Goal: Task Accomplishment & Management: Use online tool/utility

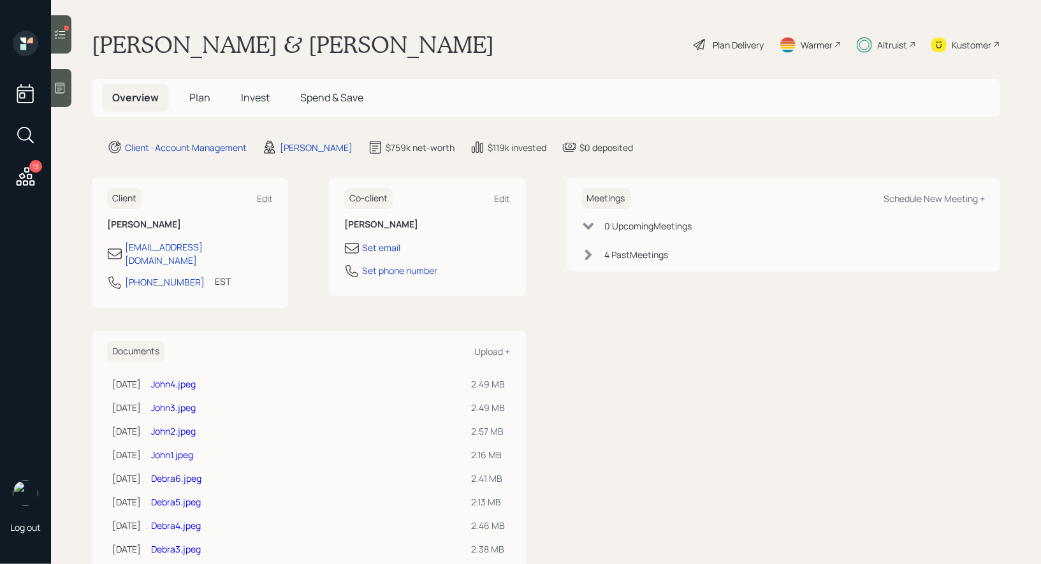
click at [61, 34] on icon at bounding box center [60, 34] width 13 height 13
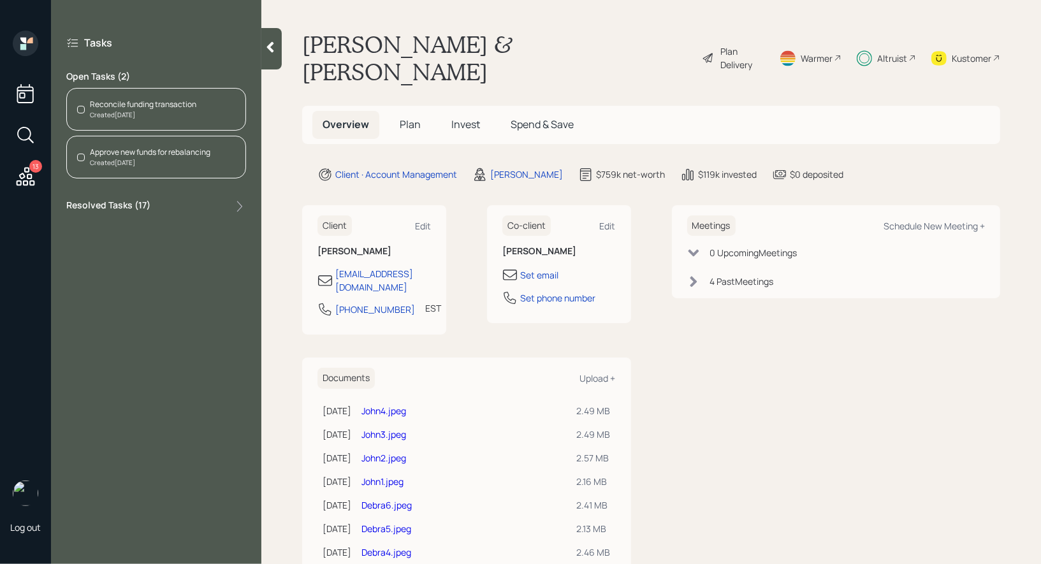
click at [154, 108] on div "Reconcile funding transaction" at bounding box center [143, 104] width 106 height 11
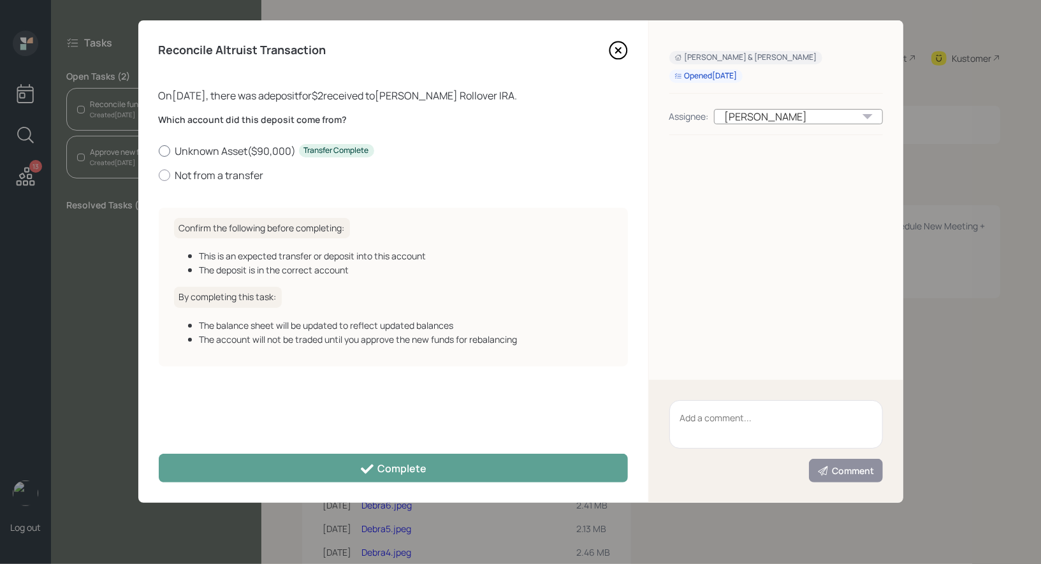
click at [170, 149] on div at bounding box center [164, 150] width 11 height 11
click at [159, 150] on input "Unknown Asset ( $90,000 ) Transfer Complete" at bounding box center [158, 150] width 1 height 1
radio input "true"
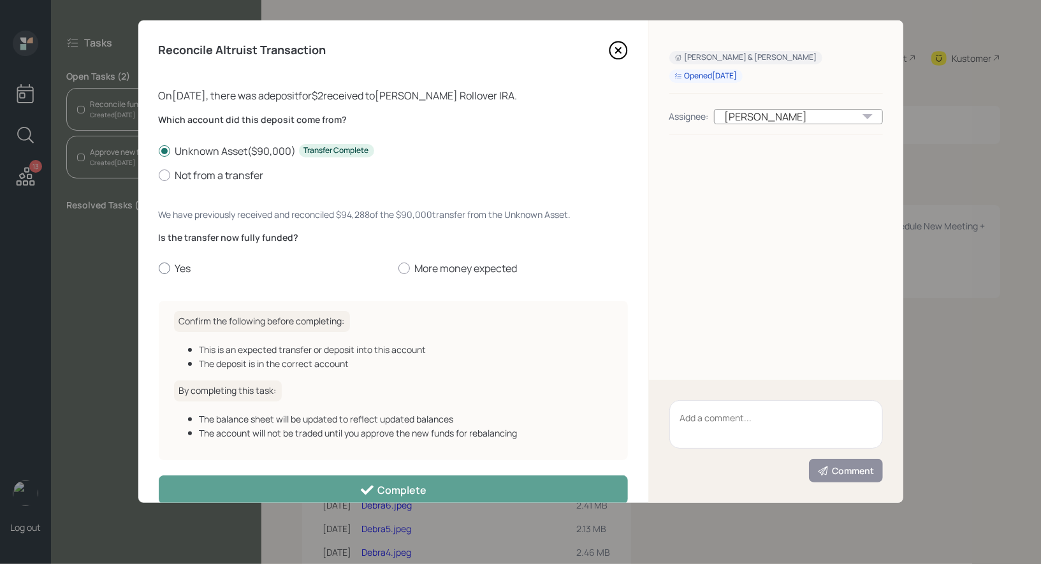
click at [164, 263] on div at bounding box center [164, 268] width 11 height 11
click at [159, 268] on input "Yes" at bounding box center [158, 268] width 1 height 1
radio input "true"
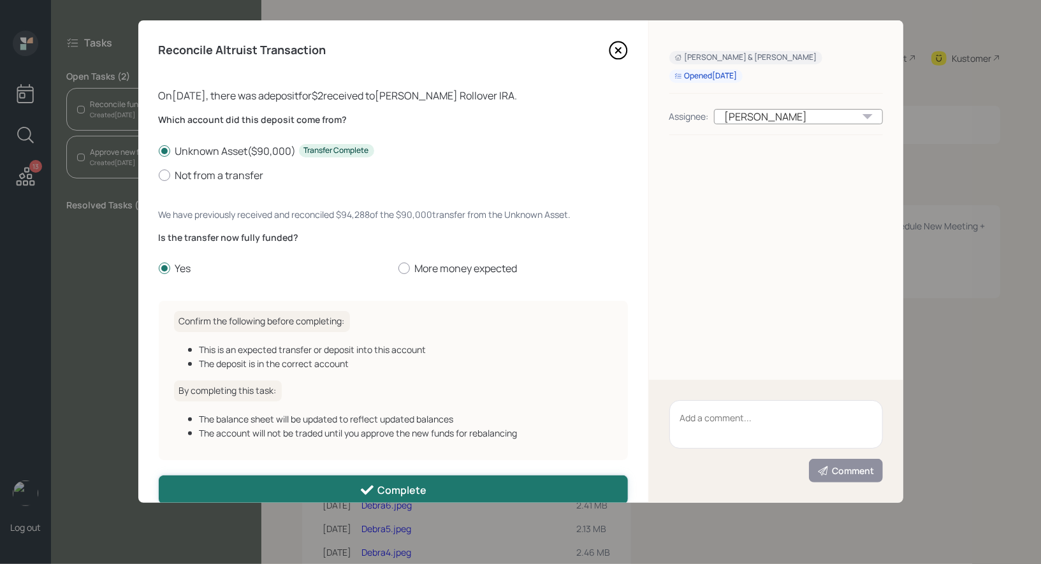
click at [241, 489] on button "Complete" at bounding box center [393, 490] width 469 height 29
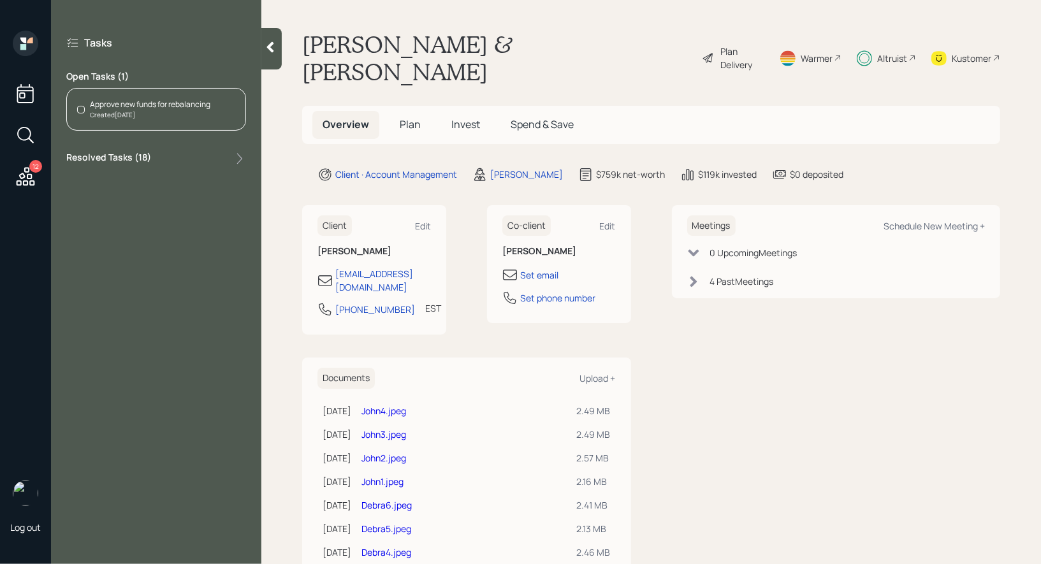
click at [106, 103] on div "Approve new funds for rebalancing" at bounding box center [150, 104] width 121 height 11
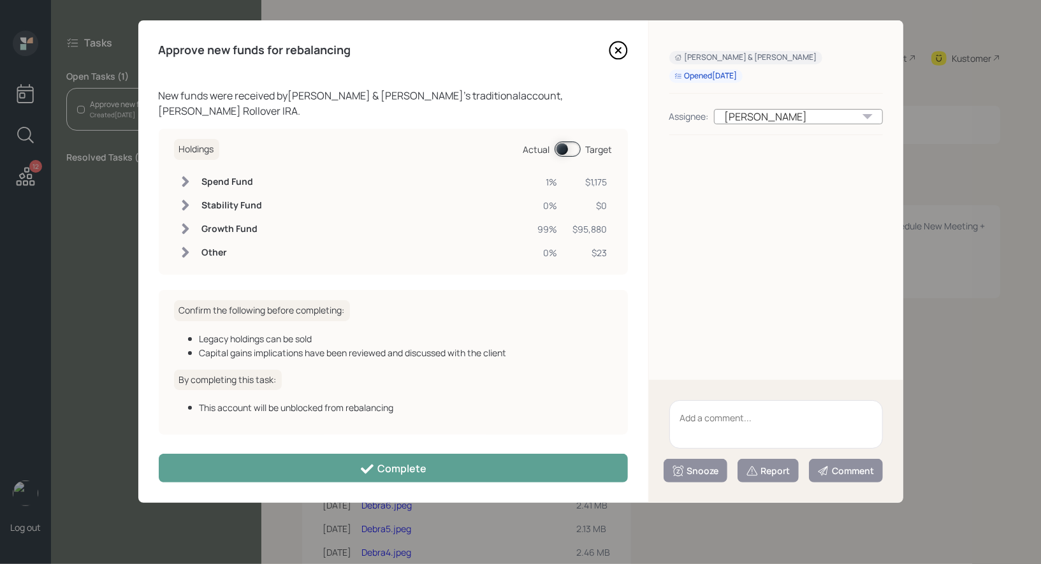
click at [564, 142] on span at bounding box center [568, 149] width 26 height 15
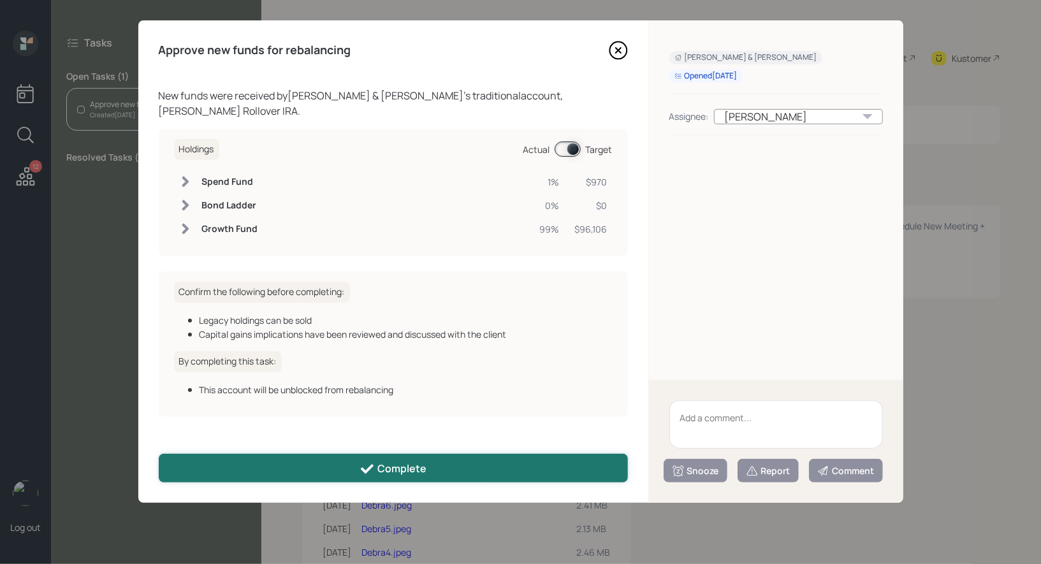
click at [460, 468] on button "Complete" at bounding box center [393, 468] width 469 height 29
